Goal: Transaction & Acquisition: Purchase product/service

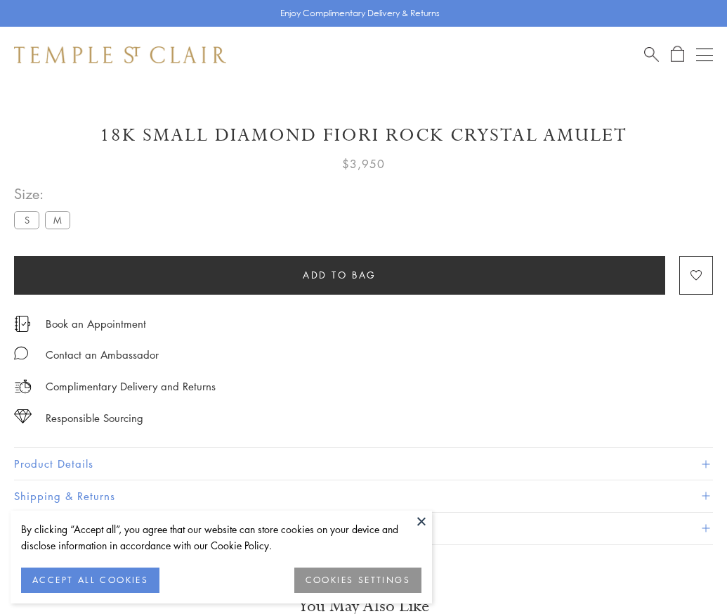
scroll to position [6, 0]
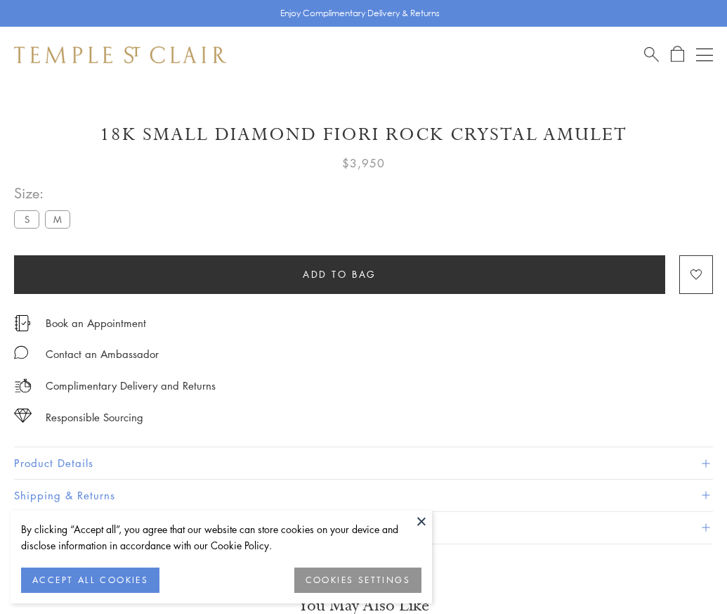
click at [339, 273] on span "Add to bag" at bounding box center [340, 273] width 74 height 15
